Goal: Information Seeking & Learning: Learn about a topic

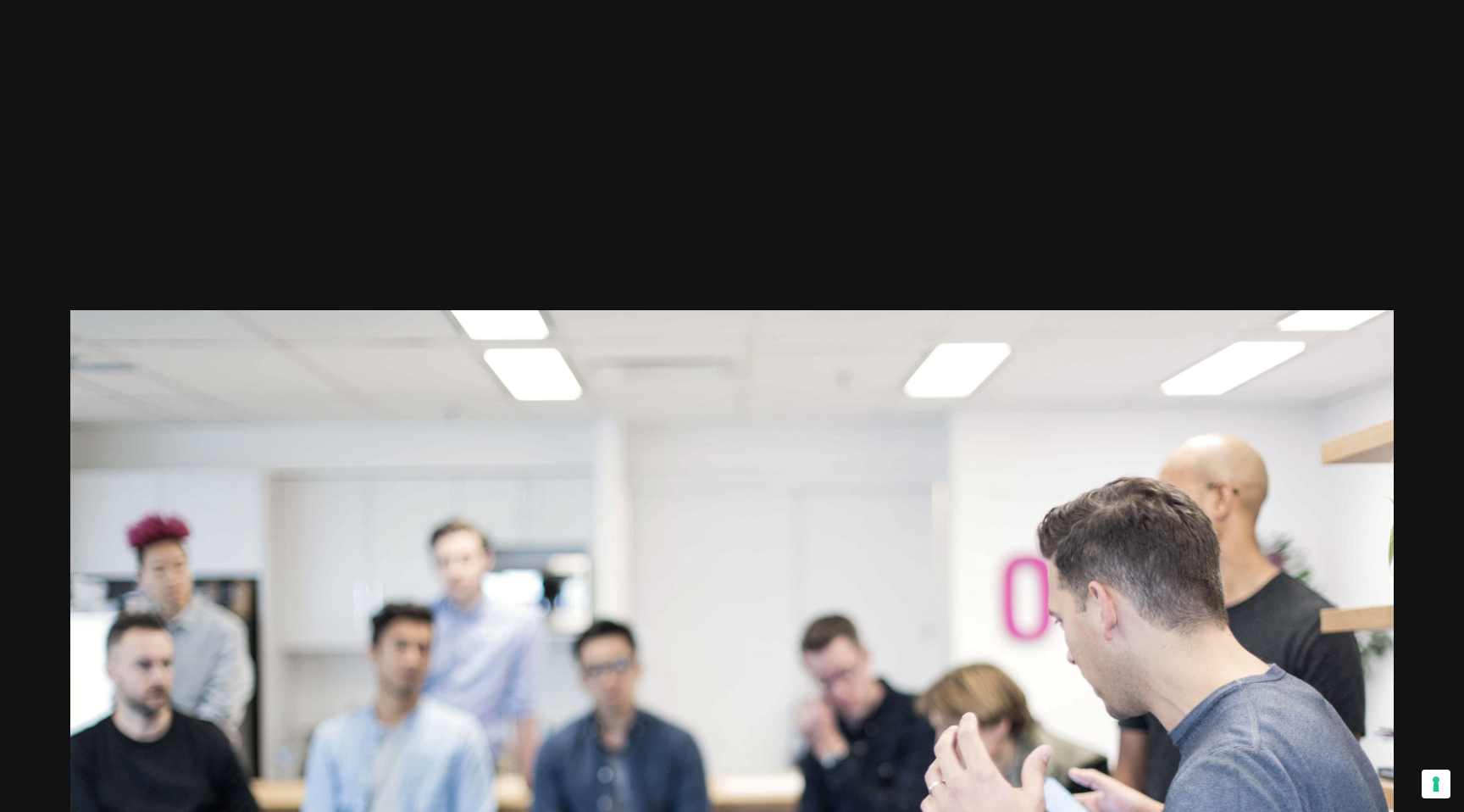
scroll to position [3535, 0]
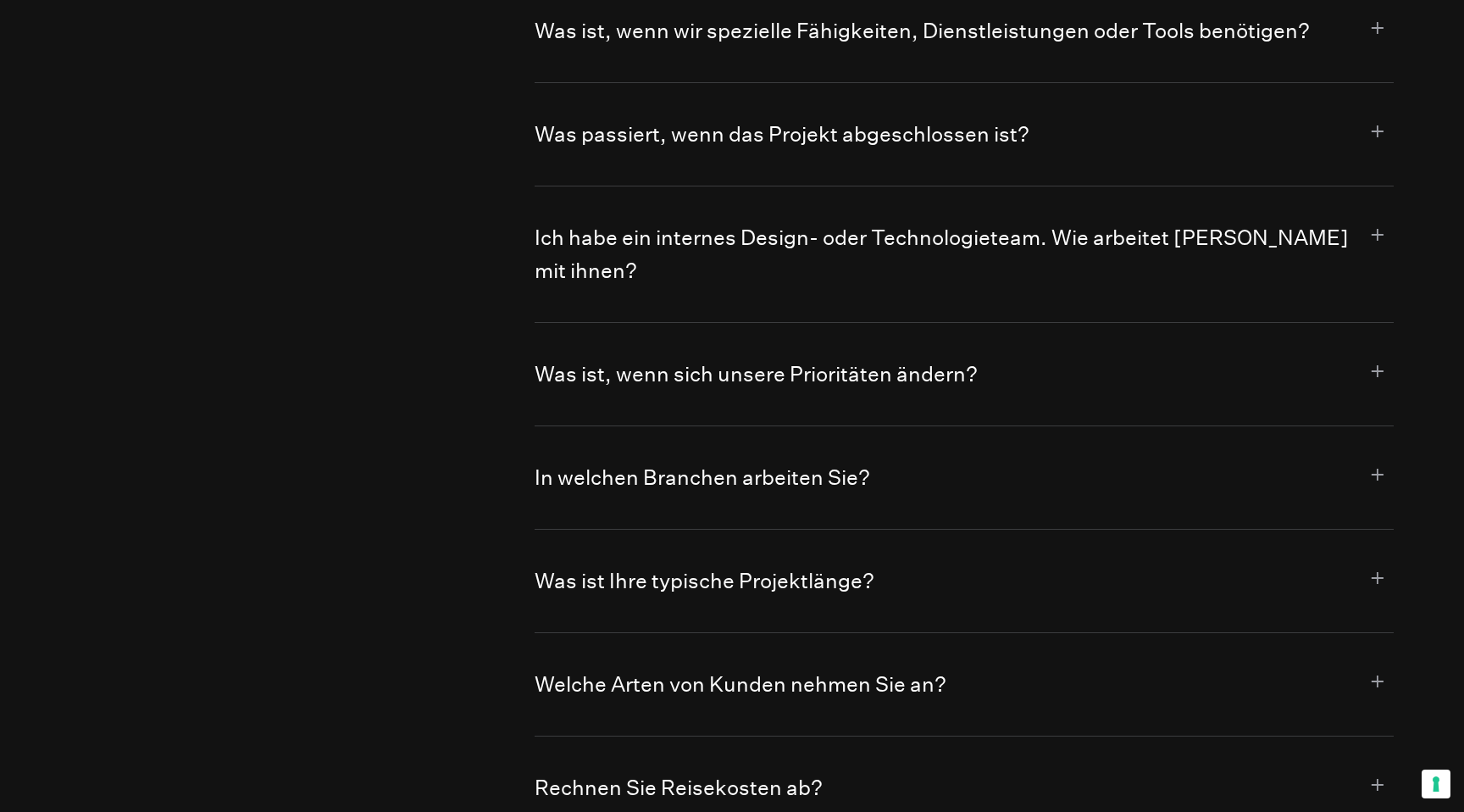
scroll to position [10578, 0]
